Goal: Information Seeking & Learning: Find specific fact

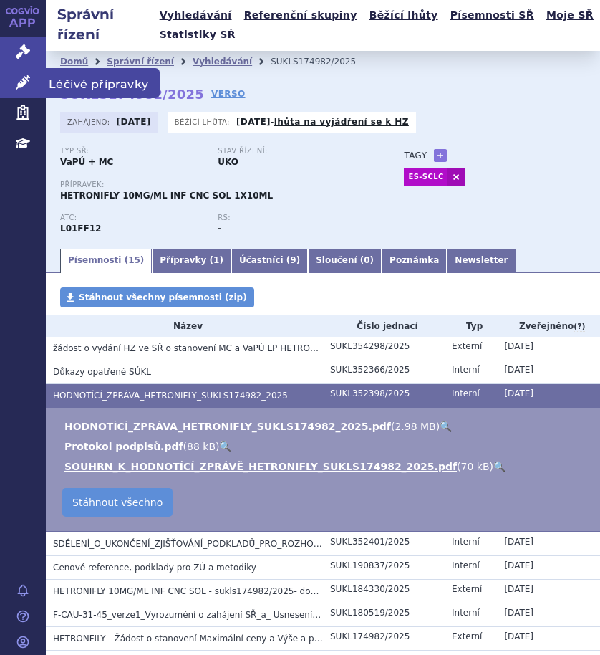
click at [85, 86] on span "Léčivé přípravky" at bounding box center [103, 83] width 114 height 30
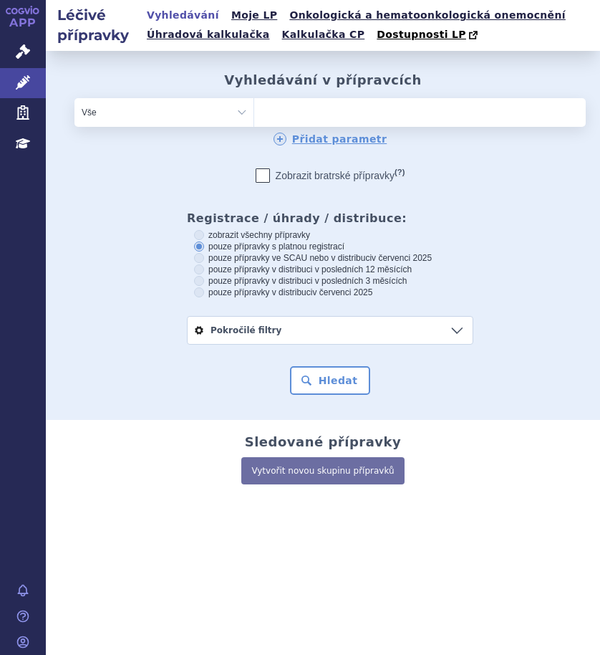
click at [329, 112] on ul at bounding box center [378, 109] width 248 height 23
click at [254, 112] on select at bounding box center [254, 111] width 1 height 29
click at [282, 112] on ul at bounding box center [378, 109] width 248 height 23
click at [254, 112] on select at bounding box center [254, 111] width 1 height 29
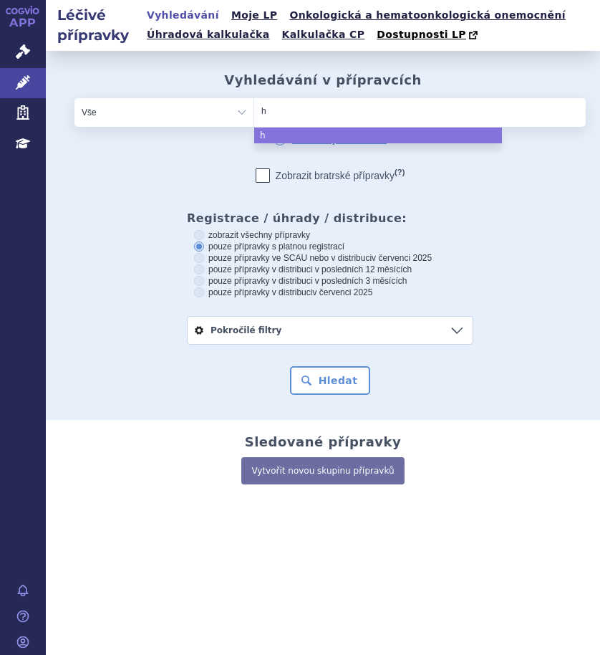
type input "he"
type input "hetr"
type input "hetro"
type input "hetron"
type input "hetroni"
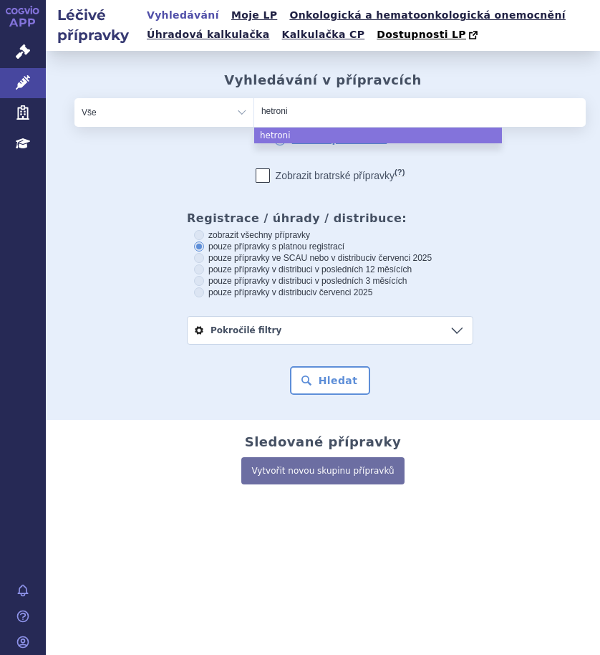
type input "hetronif"
type input "hetronifly"
select select "hetronifly"
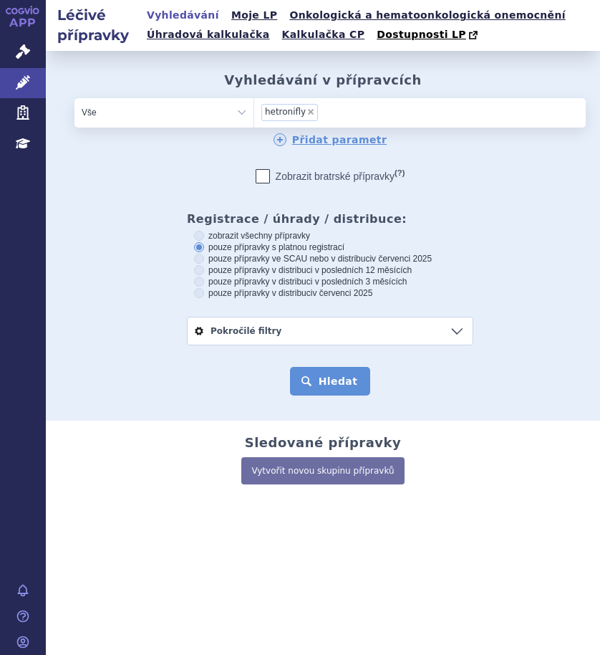
click at [318, 382] on button "Hledat" at bounding box center [330, 381] width 81 height 29
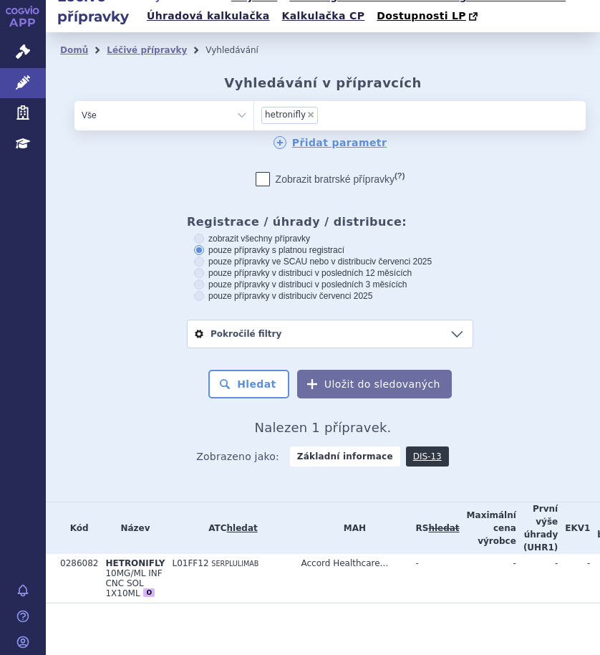
scroll to position [36, 0]
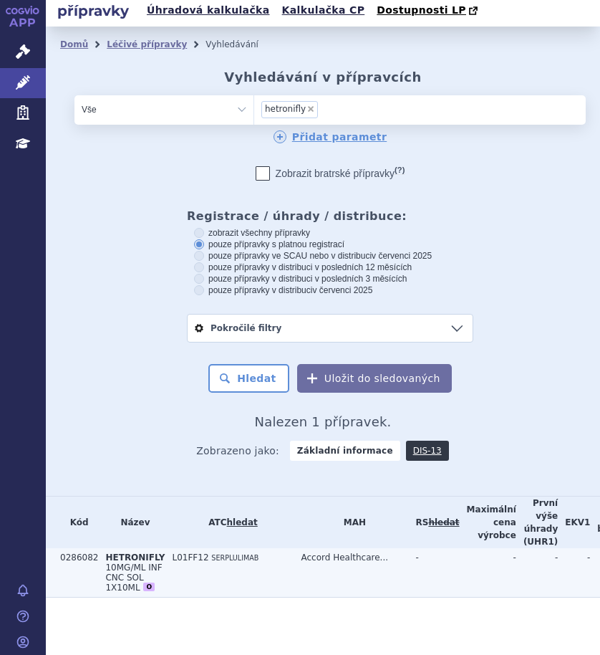
click at [188, 557] on td "L01FF12 SERPLULIMAB" at bounding box center [229, 572] width 129 height 49
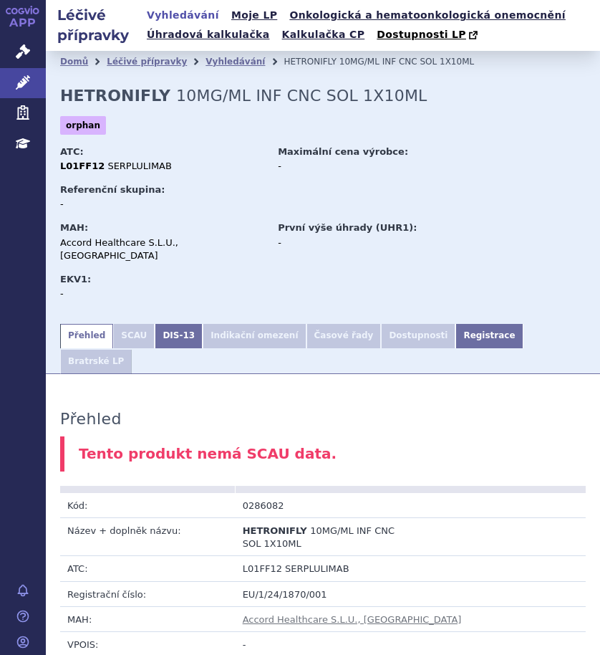
click at [211, 164] on div "L01FF12 SERPLULIMAB" at bounding box center [162, 166] width 204 height 13
drag, startPoint x: 287, startPoint y: 464, endPoint x: 238, endPoint y: 471, distance: 49.1
click at [238, 493] on td "0286082" at bounding box center [323, 505] width 175 height 25
copy td "0286082"
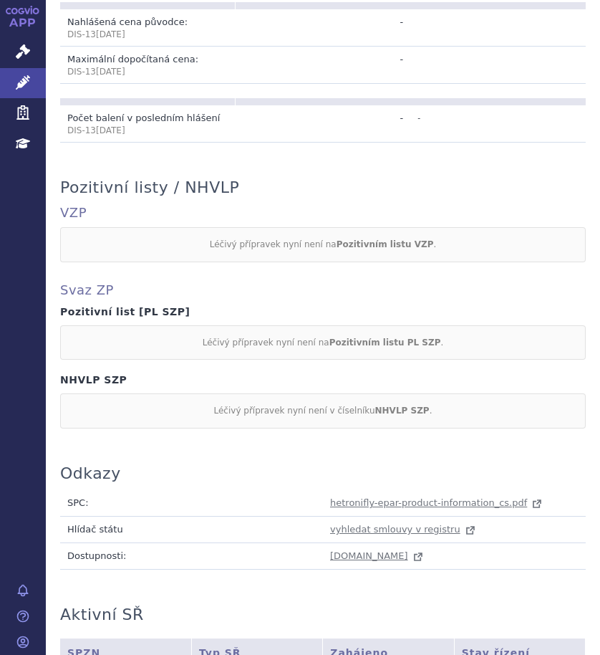
scroll to position [770, 0]
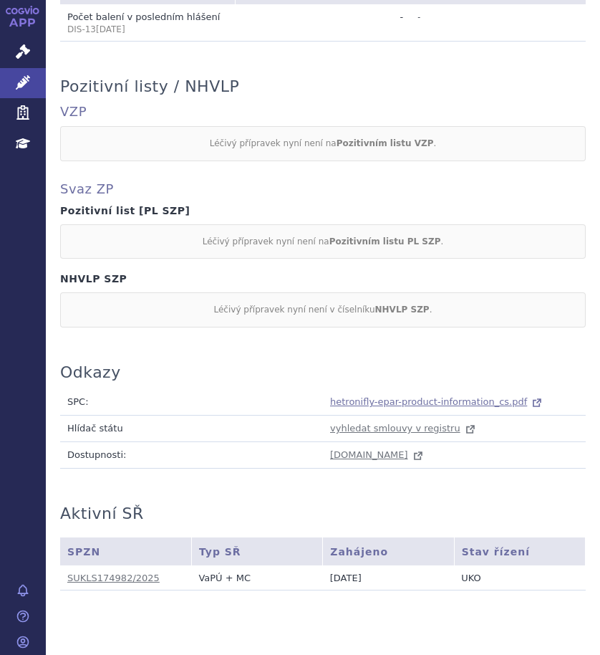
click at [367, 396] on span "hetronifly-epar-product-information_cs.pdf" at bounding box center [428, 401] width 197 height 11
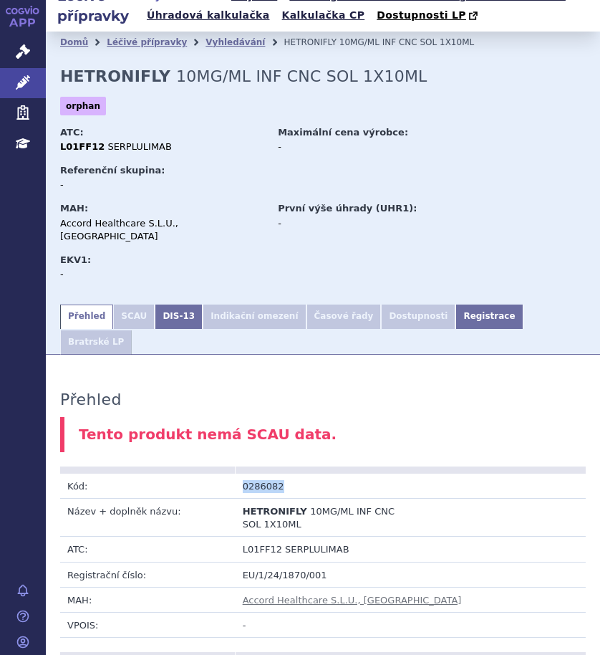
scroll to position [0, 0]
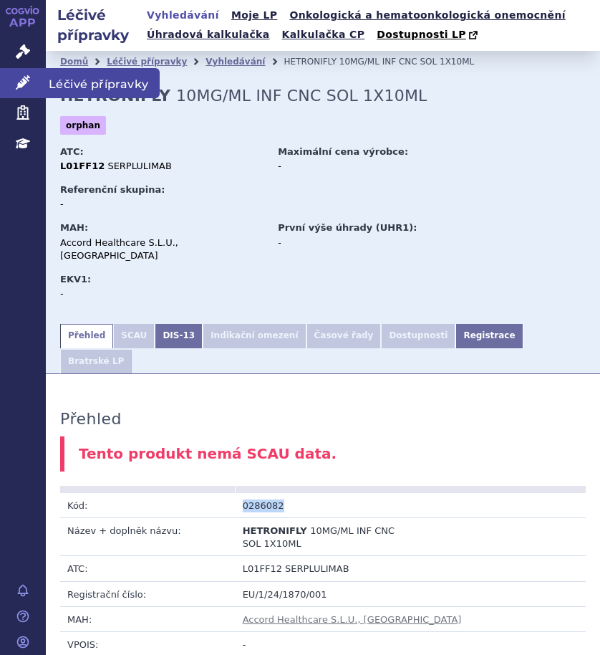
click at [60, 81] on span "Léčivé přípravky" at bounding box center [103, 83] width 114 height 30
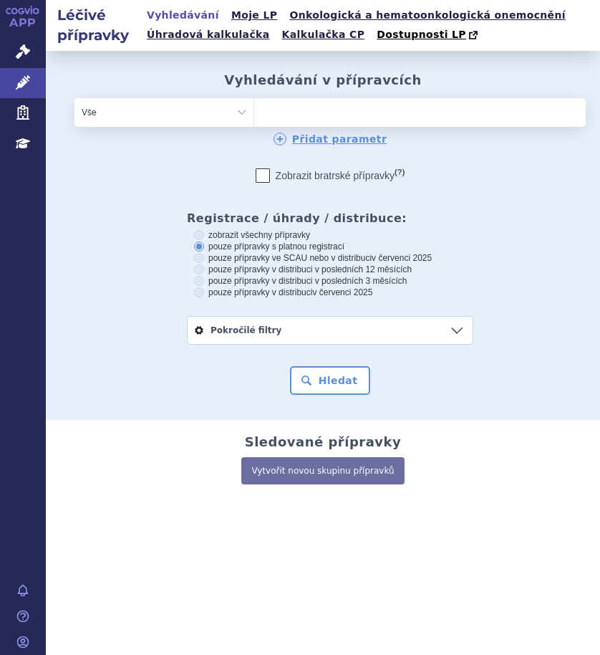
click at [276, 110] on ul at bounding box center [378, 109] width 248 height 23
click at [254, 110] on select at bounding box center [254, 111] width 1 height 29
type input "la"
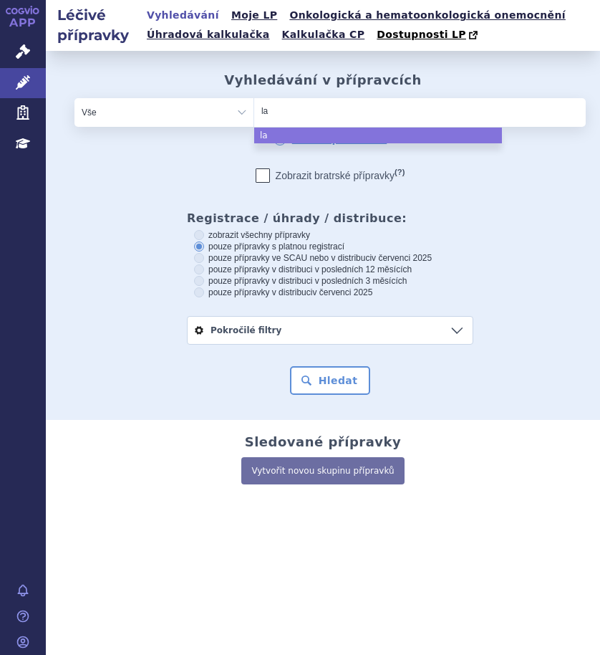
type input "laz"
type input "lazcl"
type input "lazcluz"
type input "lazcluze"
select select "lazcluze"
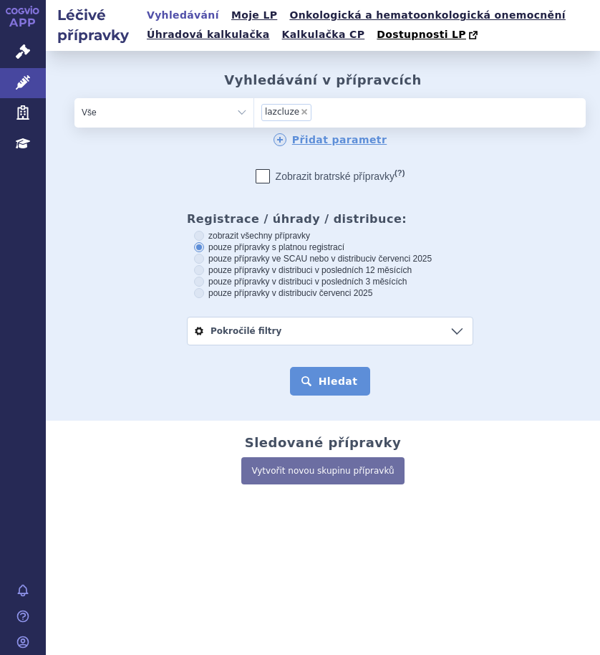
click at [312, 382] on button "Hledat" at bounding box center [330, 381] width 81 height 29
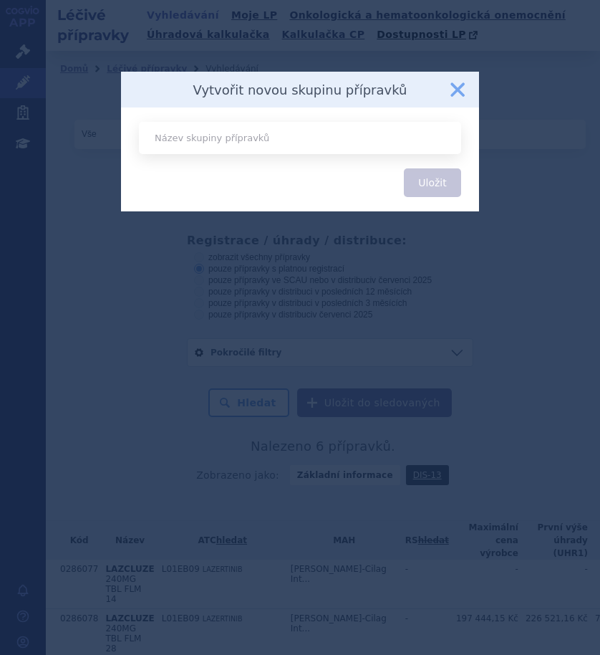
click at [455, 82] on button "zavřít" at bounding box center [457, 89] width 29 height 29
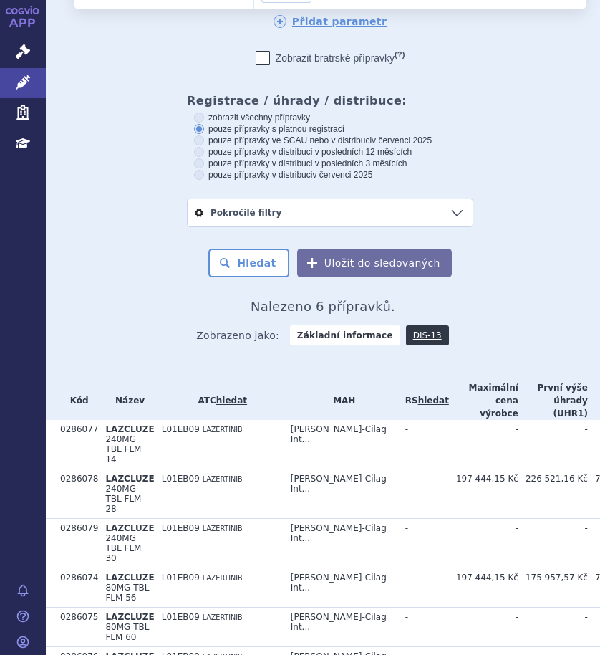
scroll to position [215, 0]
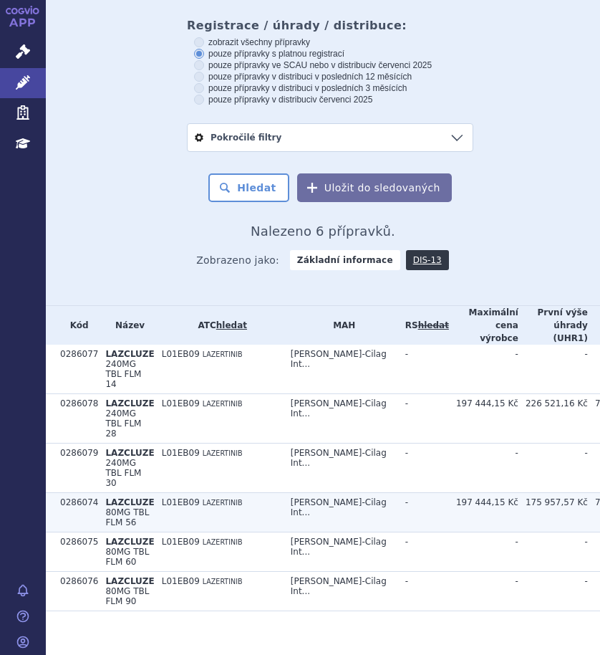
click at [253, 511] on td "L01EB09 LAZERTINIB" at bounding box center [219, 512] width 129 height 39
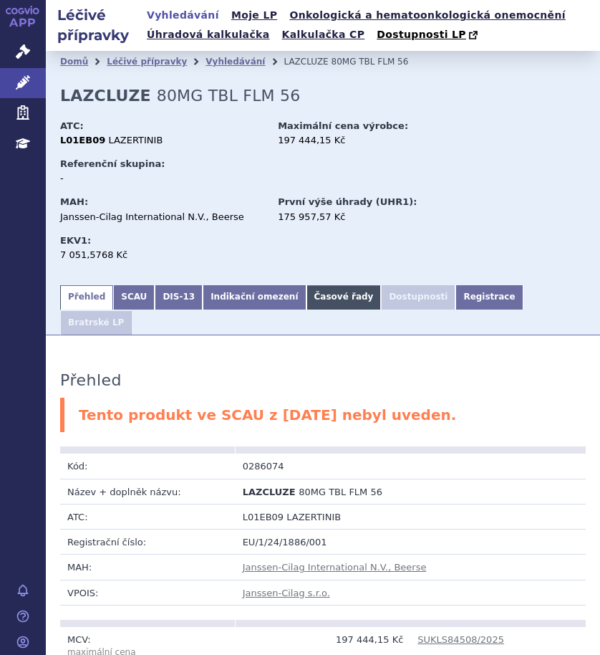
click at [315, 292] on link "Časové řady" at bounding box center [344, 297] width 75 height 24
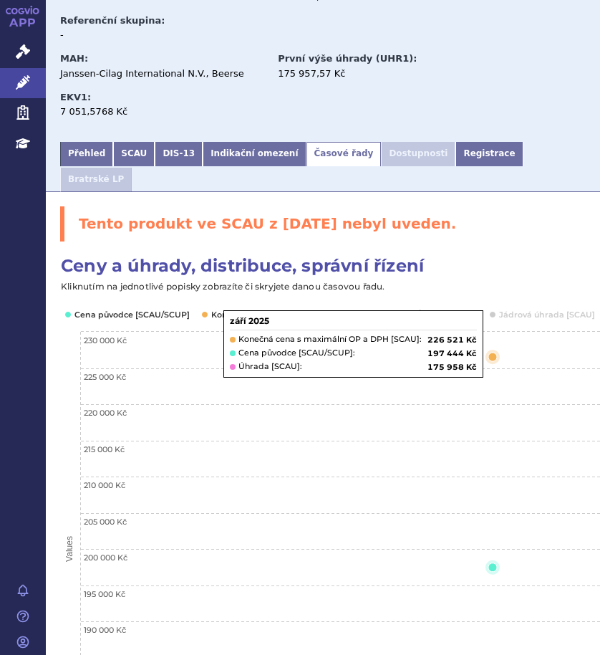
scroll to position [215, 0]
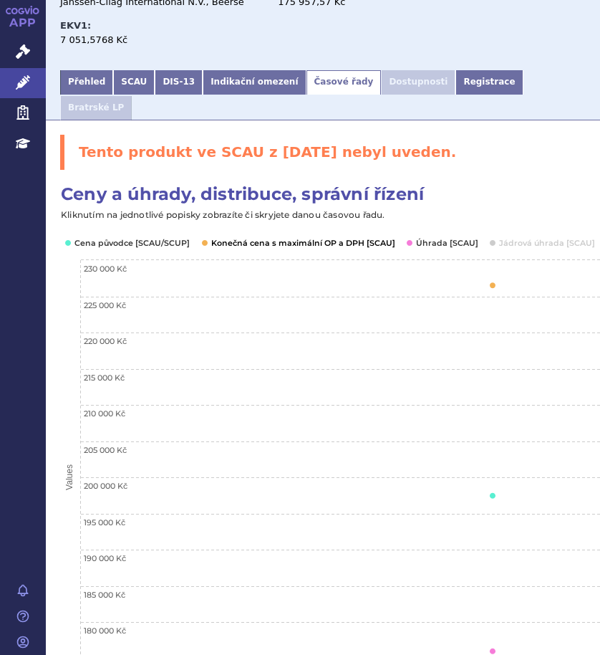
click at [302, 237] on button "Show Konečná cena s maximální OP a DPH [SCAU]" at bounding box center [301, 242] width 181 height 11
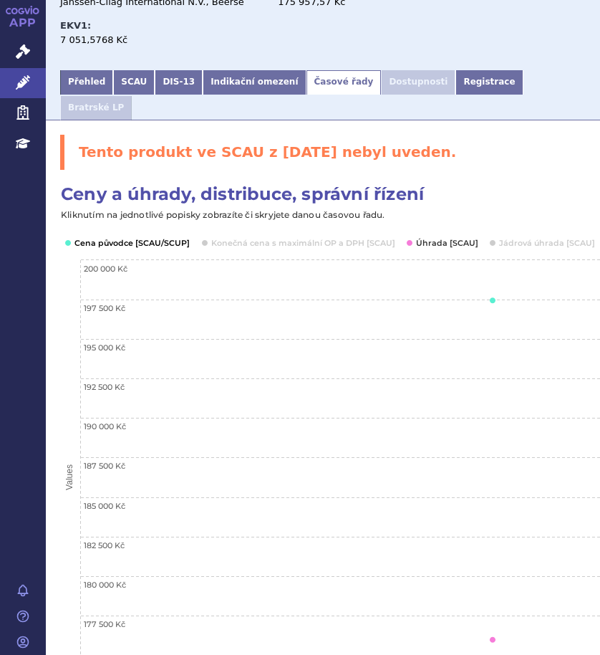
click at [125, 237] on button "Show Cena původce [SCAU/SCUP]" at bounding box center [130, 242] width 113 height 11
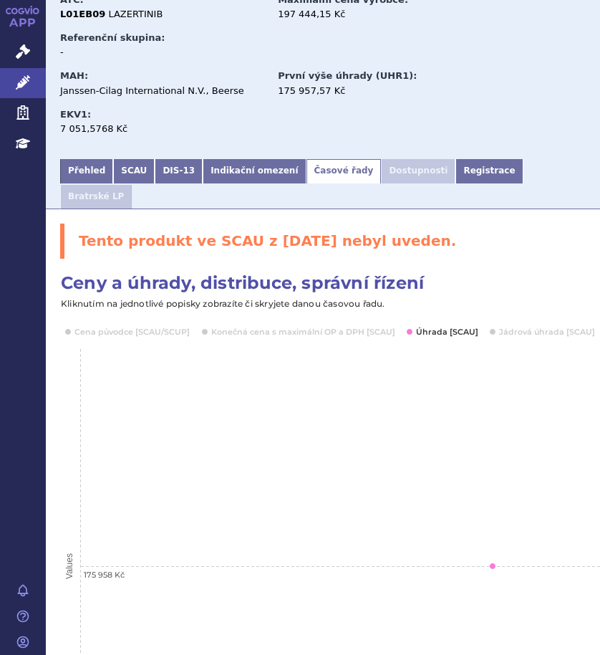
scroll to position [0, 0]
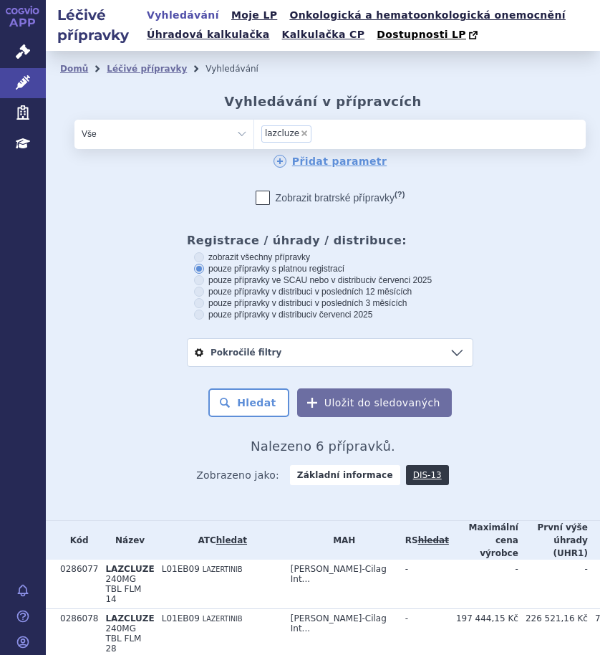
click at [300, 135] on span "×" at bounding box center [304, 133] width 9 height 9
click at [254, 135] on select "lazcluze" at bounding box center [254, 133] width 1 height 29
select select
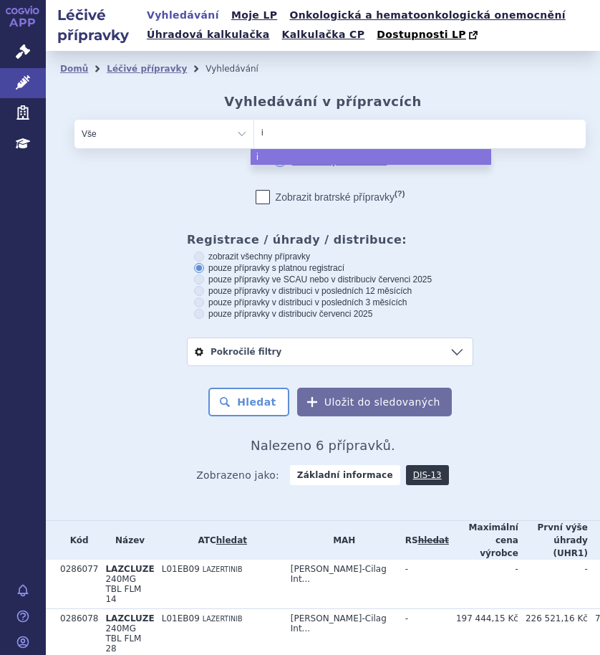
type input "im"
type input "imf"
type input "imfi"
type input "imfinz"
type input "imfinzi"
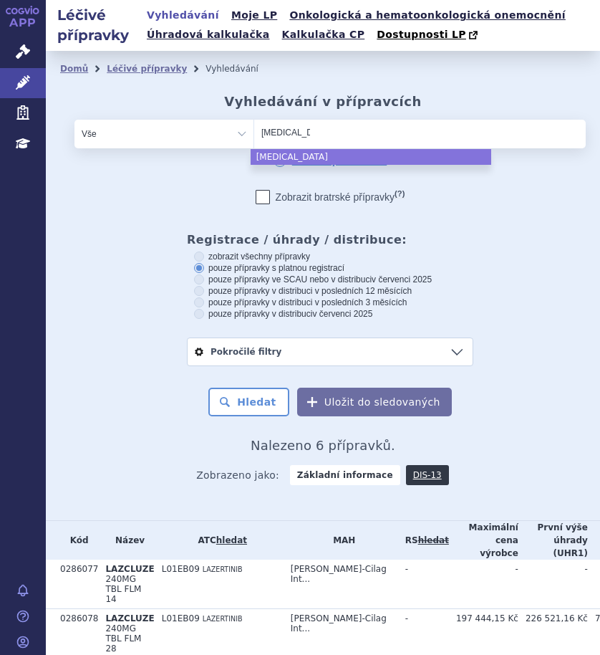
select select "[MEDICAL_DATA]"
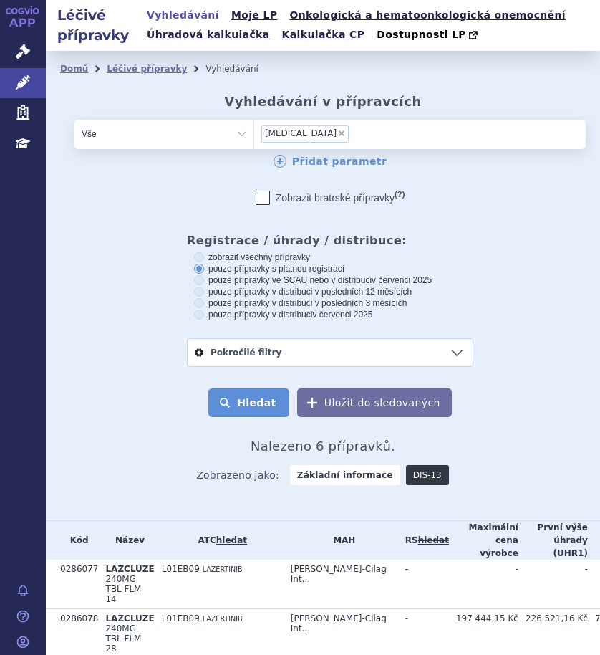
click at [249, 403] on button "Hledat" at bounding box center [248, 402] width 81 height 29
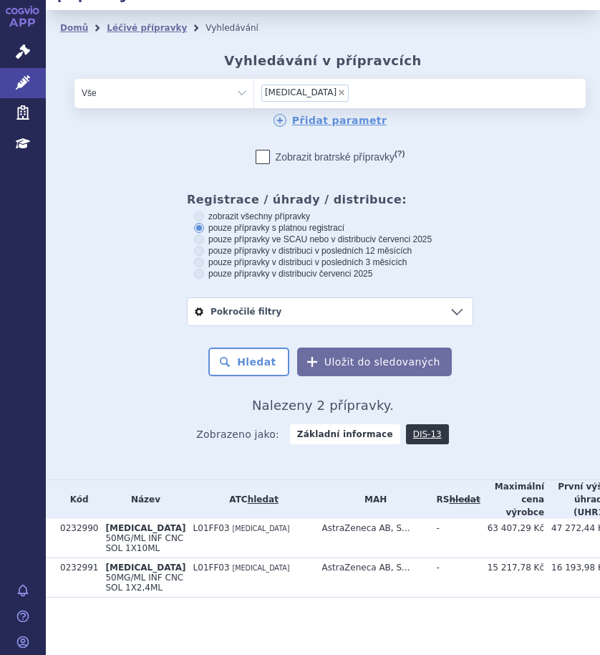
scroll to position [92, 0]
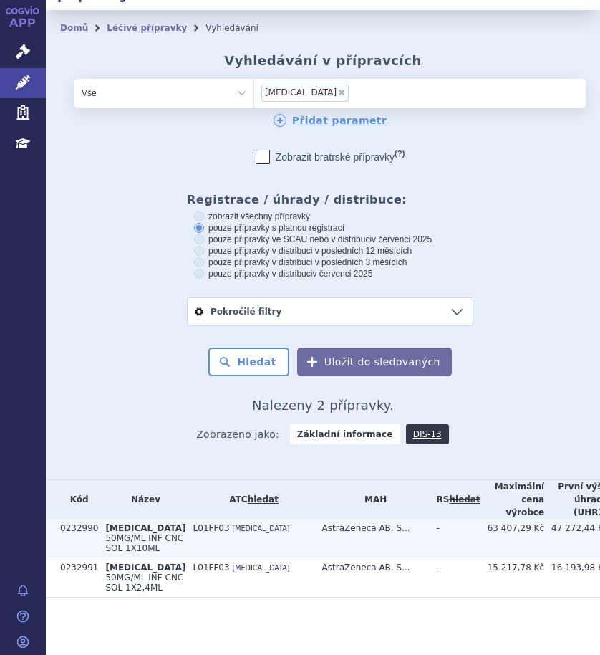
click at [128, 523] on span "[MEDICAL_DATA]" at bounding box center [145, 528] width 80 height 10
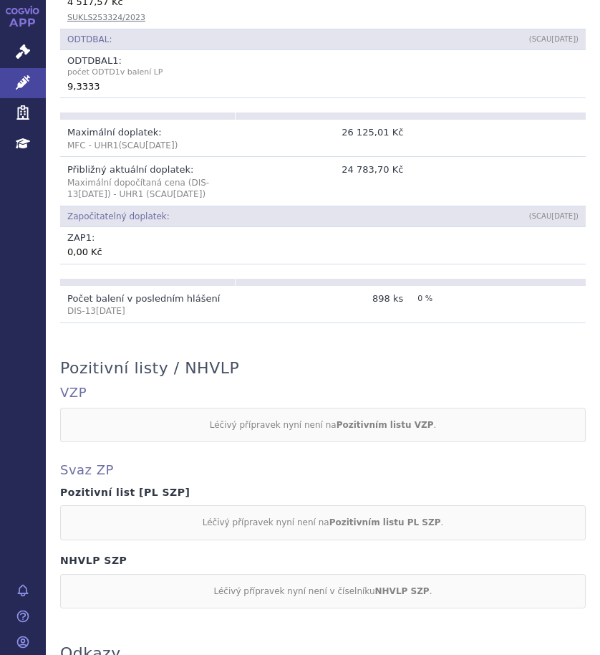
scroll to position [1285, 0]
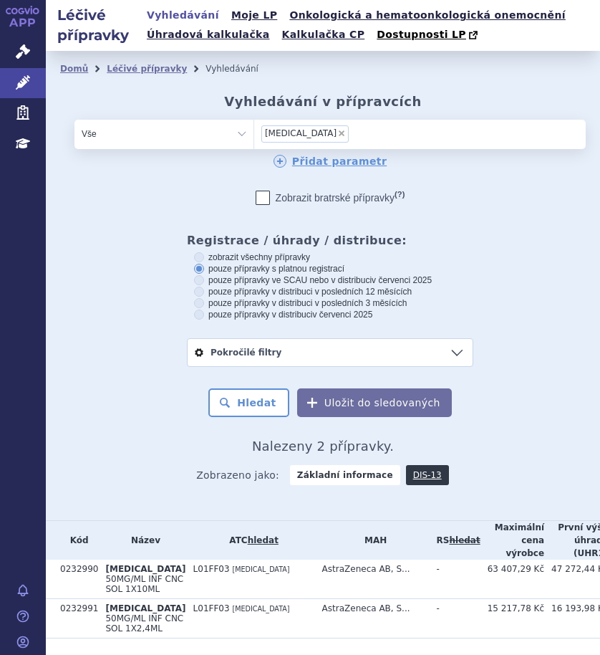
scroll to position [92, 0]
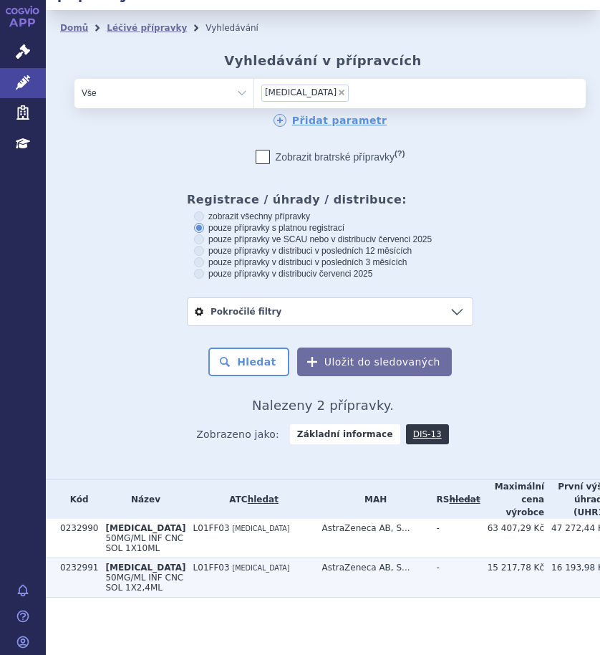
click at [193, 562] on span "L01FF03" at bounding box center [211, 567] width 37 height 10
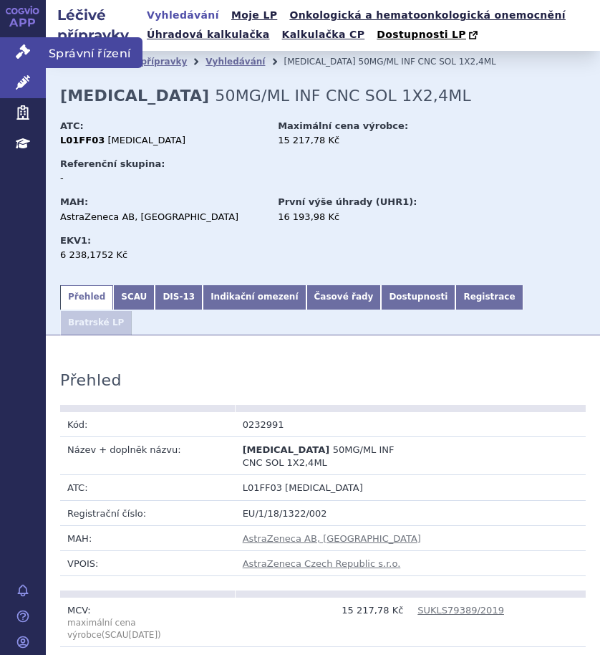
click at [74, 47] on span "Správní řízení" at bounding box center [94, 52] width 97 height 30
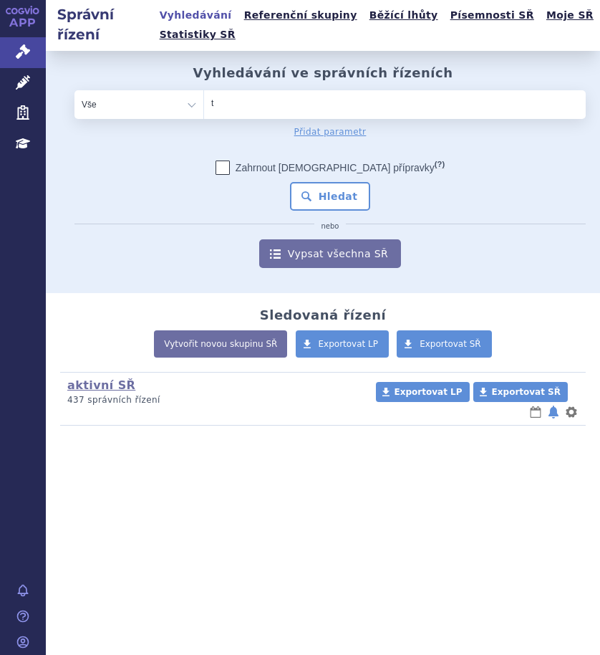
type input "te"
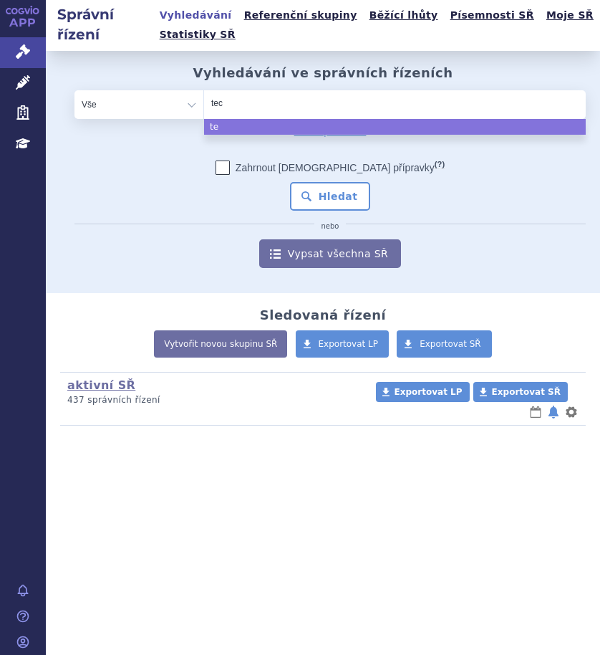
type input "tece"
type input "tecen"
type input "tecentr"
type input "tecentri"
type input "tecentriq"
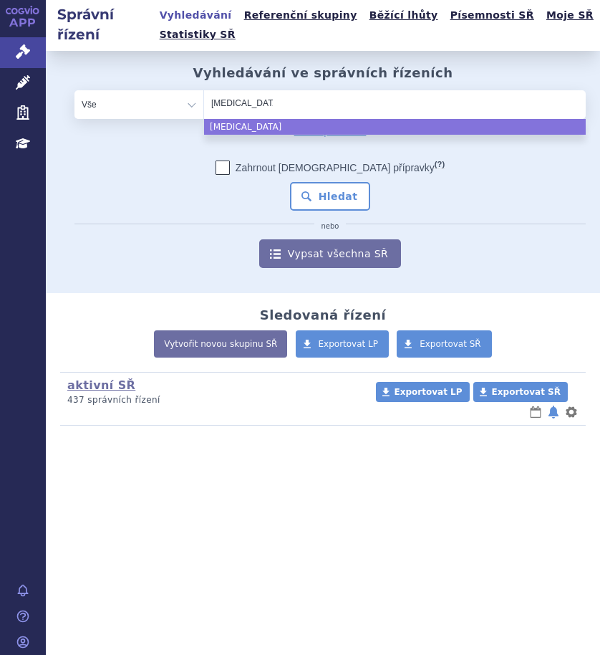
select select "tecentriq"
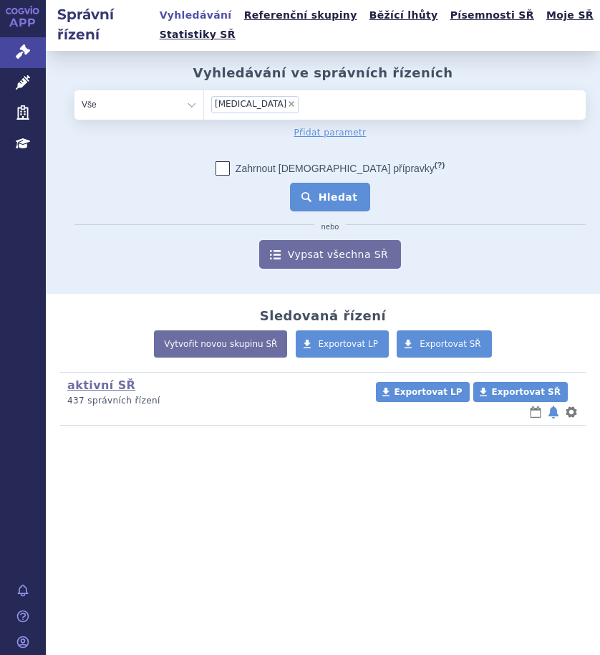
click at [327, 200] on button "Hledat" at bounding box center [330, 197] width 81 height 29
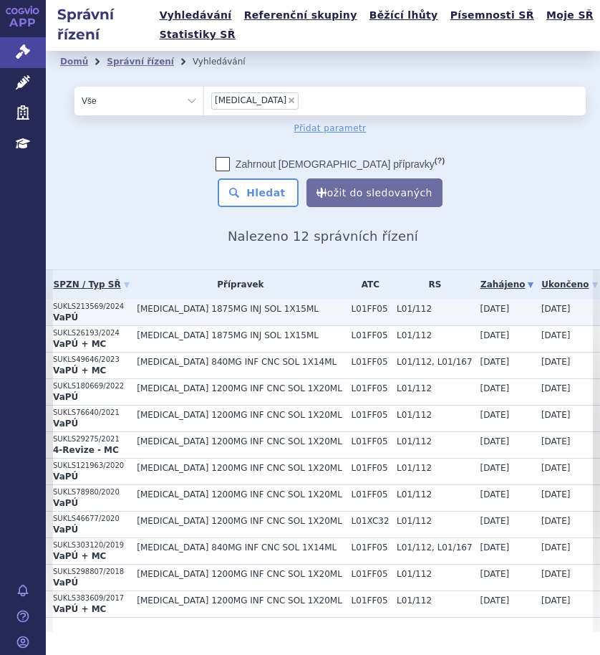
click at [122, 312] on p "VaPÚ" at bounding box center [91, 317] width 77 height 11
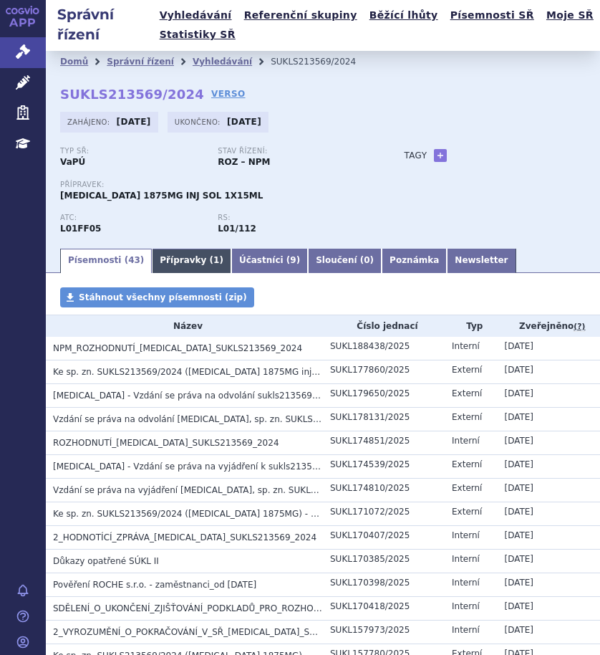
click at [175, 264] on link "Přípravky ( 1 )" at bounding box center [192, 261] width 80 height 24
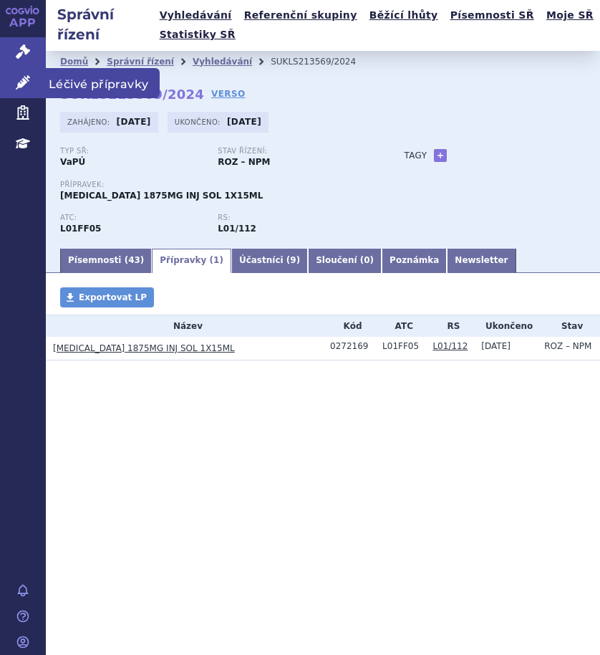
click at [85, 80] on span "Léčivé přípravky" at bounding box center [103, 83] width 114 height 30
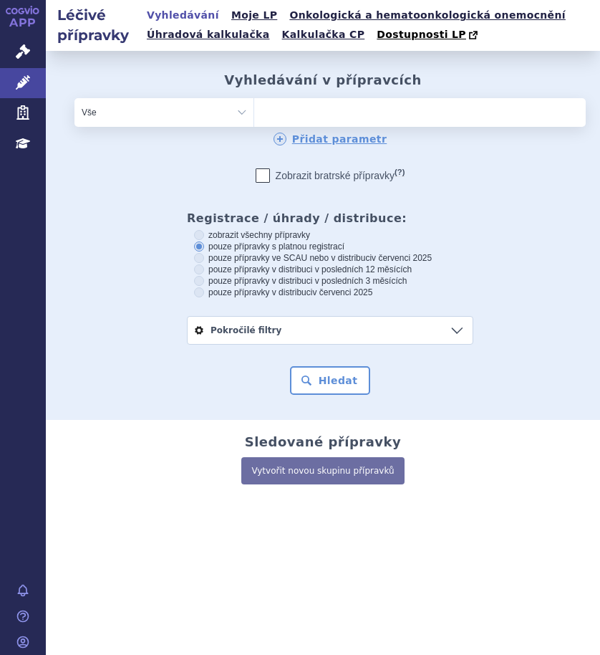
click at [245, 112] on select "Vše Přípravek/SUKL kód MAH VPOIS ATC/Aktivní látka Léková forma Síla" at bounding box center [163, 112] width 179 height 29
select select "filter-product"
click at [74, 99] on select "Vše Přípravek/SUKL kód MAH VPOIS ATC/Aktivní látka Léková forma Síla" at bounding box center [163, 112] width 179 height 29
click at [299, 117] on ul at bounding box center [378, 109] width 248 height 23
click at [254, 117] on select at bounding box center [254, 111] width 1 height 29
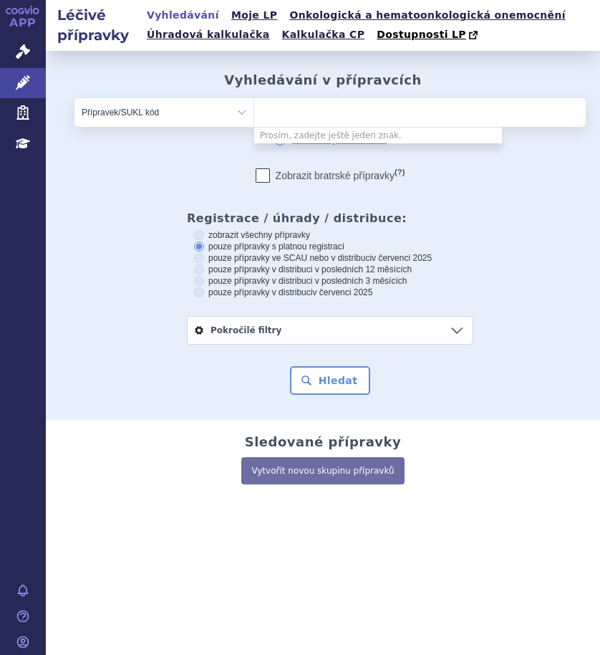
paste input "0238583"
type input "0238583"
select select "0238583"
click at [325, 113] on ul "× 0238583" at bounding box center [378, 111] width 248 height 26
click at [254, 113] on select "0238583" at bounding box center [254, 111] width 1 height 29
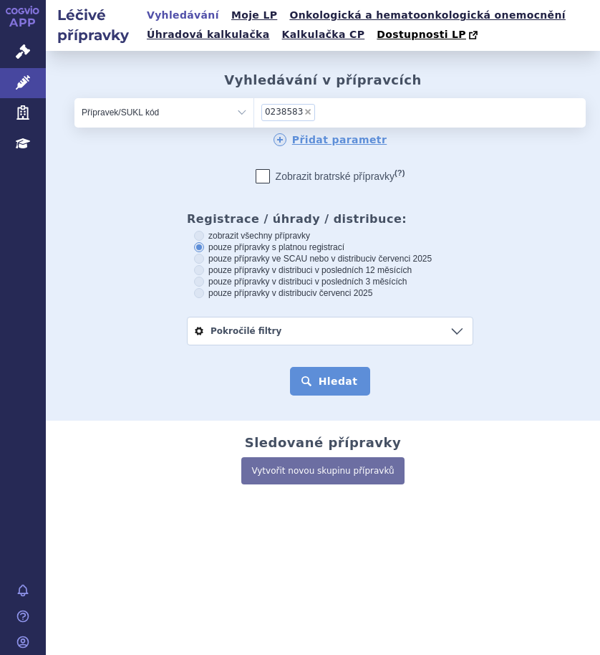
click at [335, 378] on button "Hledat" at bounding box center [330, 381] width 81 height 29
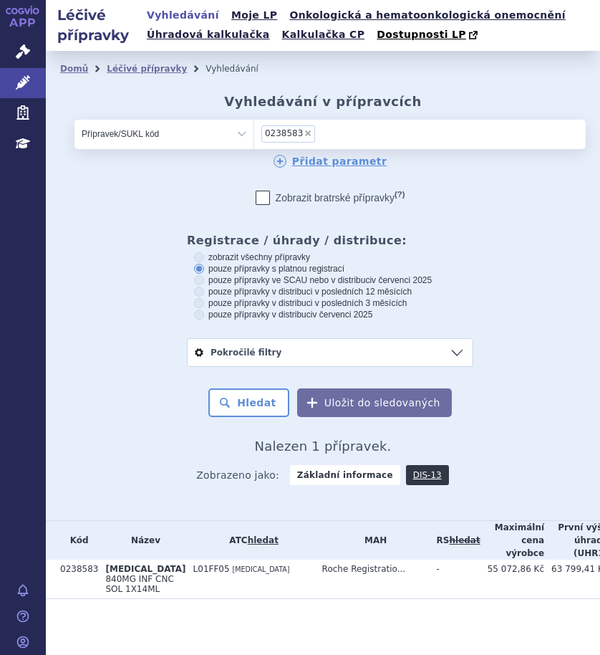
scroll to position [23, 0]
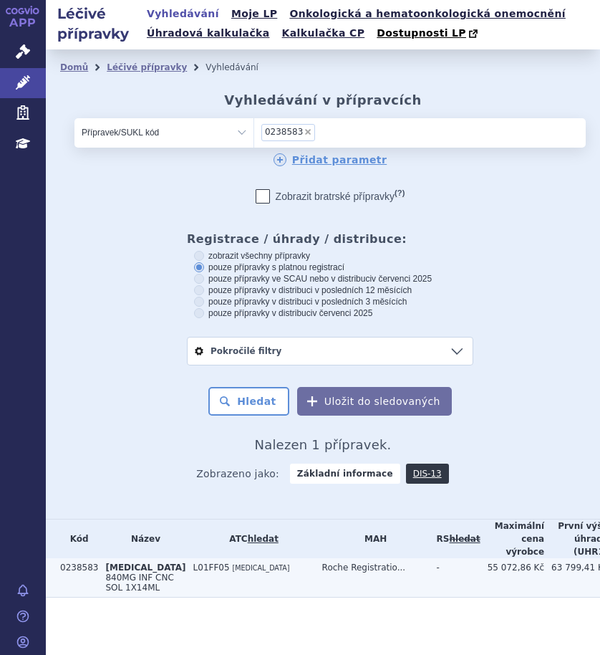
click at [193, 562] on span "L01FF05" at bounding box center [211, 567] width 37 height 10
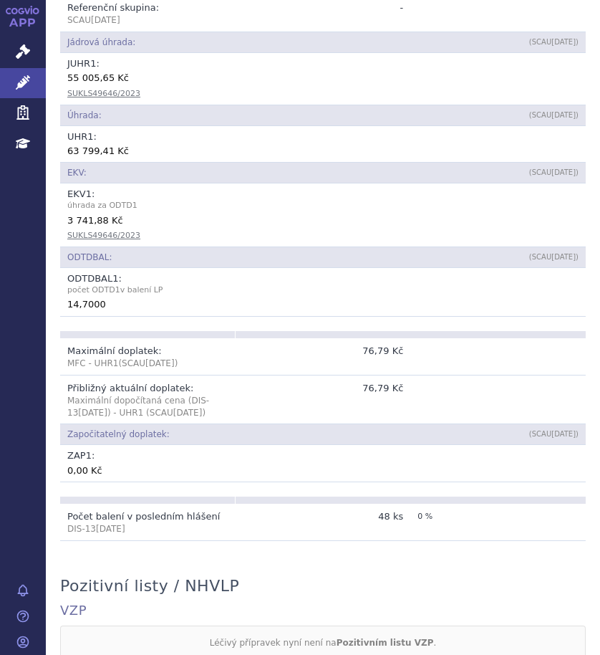
scroll to position [573, 0]
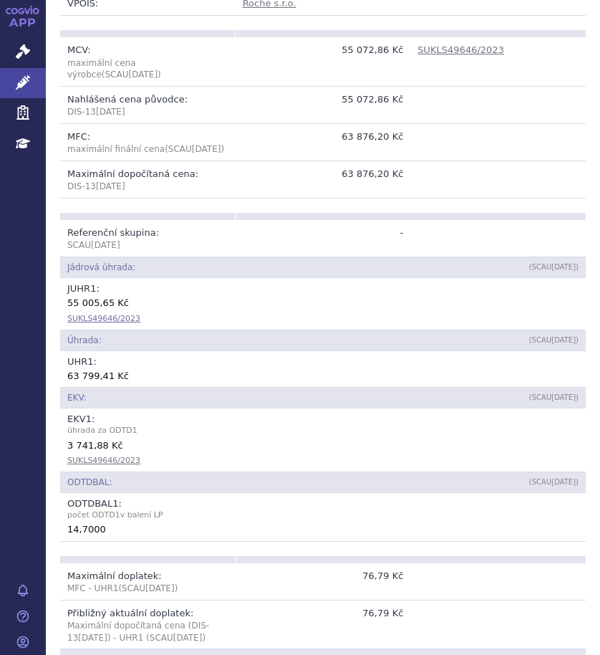
click at [92, 314] on link "SUKLS49646/2023" at bounding box center [103, 318] width 73 height 9
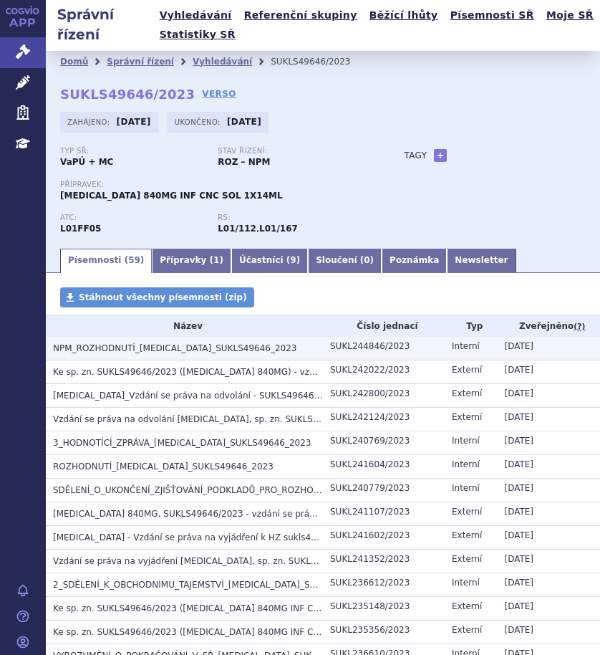
click at [170, 352] on span "NPM_ROZHODNUTÍ_[MEDICAL_DATA]_SUKLS49646_2023" at bounding box center [175, 348] width 244 height 10
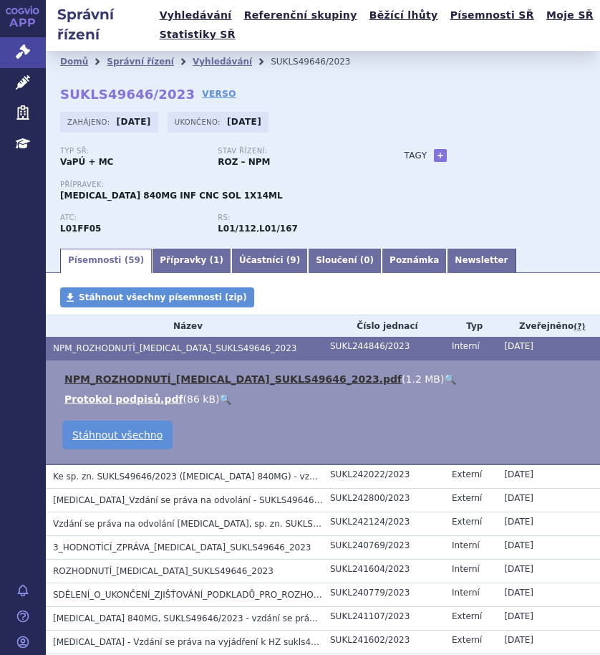
click at [170, 375] on link "NPM_ROZHODNUTÍ_[MEDICAL_DATA]_SUKLS49646_2023.pdf" at bounding box center [232, 378] width 337 height 11
